Goal: Task Accomplishment & Management: Use online tool/utility

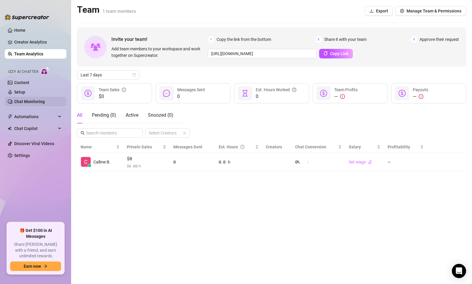
click at [21, 100] on link "Chat Monitoring" at bounding box center [29, 101] width 31 height 5
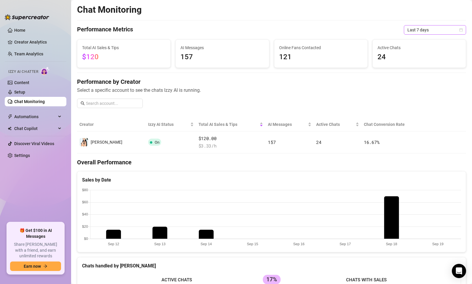
click at [434, 30] on span "Last 7 days" at bounding box center [434, 29] width 55 height 9
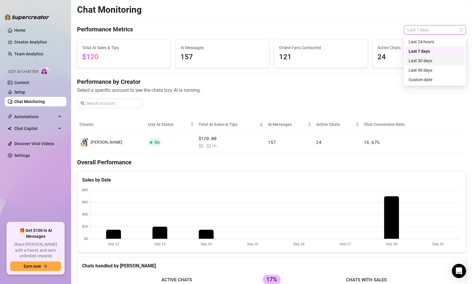
click at [422, 60] on div "Last 30 days" at bounding box center [434, 60] width 53 height 7
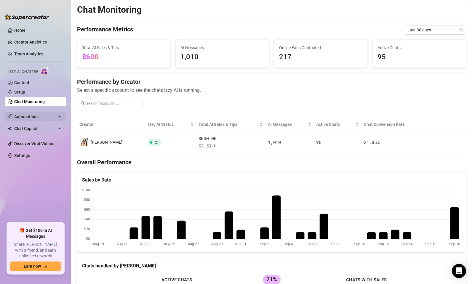
click at [31, 115] on span "Automations" at bounding box center [35, 116] width 42 height 9
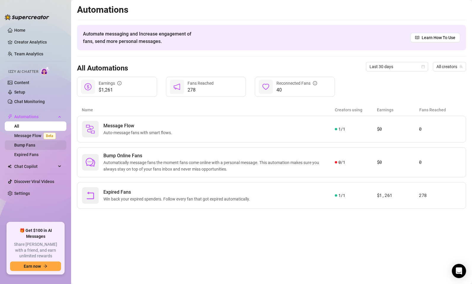
click at [32, 145] on link "Bump Fans" at bounding box center [24, 145] width 21 height 5
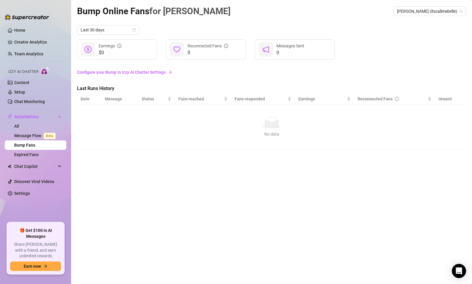
click at [118, 73] on link "Configure your Bump in Izzy AI Chatter Settings" at bounding box center [271, 72] width 389 height 7
